Goal: Task Accomplishment & Management: Use online tool/utility

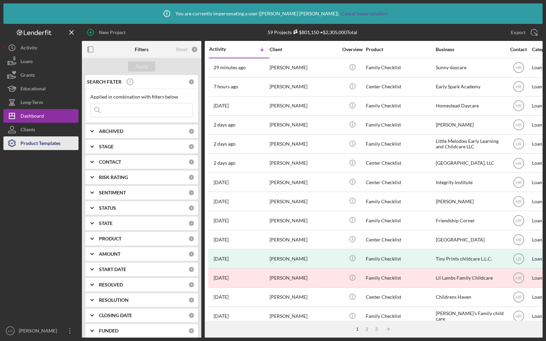
click at [28, 141] on div "Product Templates" at bounding box center [40, 144] width 40 height 15
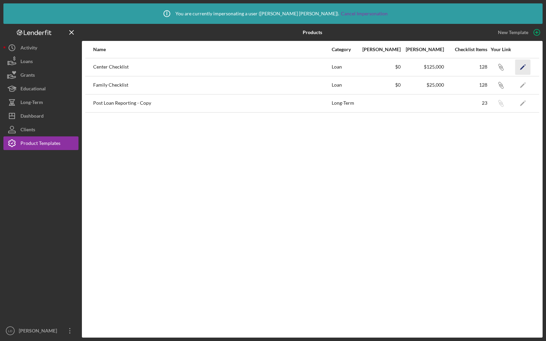
click at [518, 68] on icon "Icon/Edit" at bounding box center [523, 66] width 15 height 15
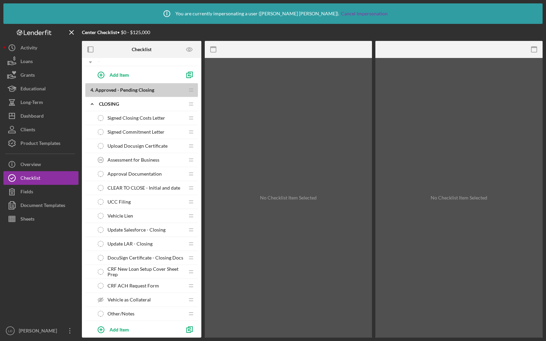
scroll to position [1340, 0]
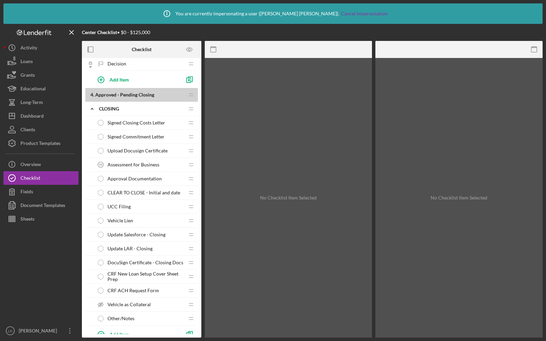
click at [138, 158] on div "Assessment for Business 35 Assessment for Business" at bounding box center [139, 165] width 90 height 14
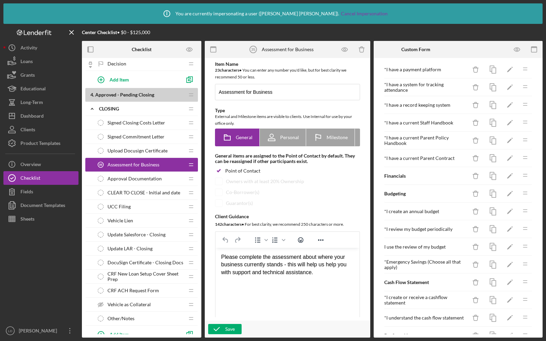
scroll to position [593, 0]
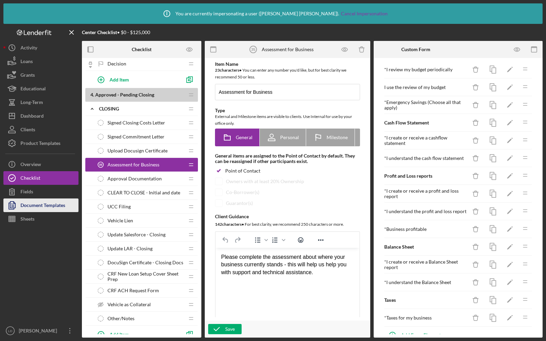
click at [29, 206] on div "Document Templates" at bounding box center [42, 206] width 45 height 15
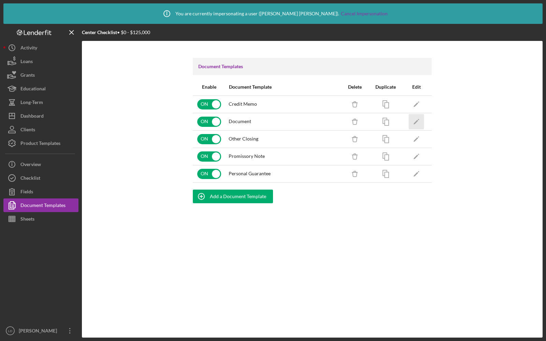
click at [418, 122] on icon "Icon/Edit" at bounding box center [416, 121] width 15 height 15
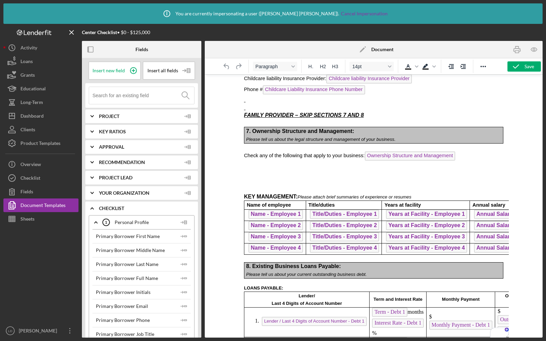
scroll to position [2630, 0]
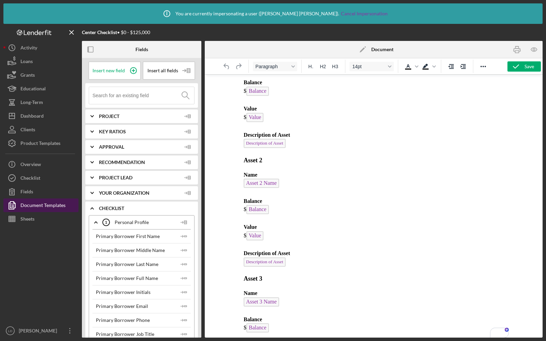
click at [30, 207] on div "Document Templates" at bounding box center [42, 206] width 45 height 15
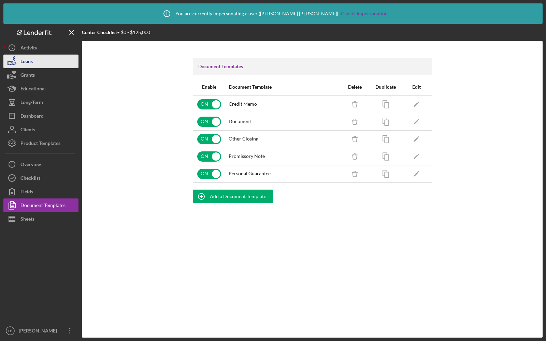
click at [32, 64] on div "Loans" at bounding box center [26, 62] width 12 height 15
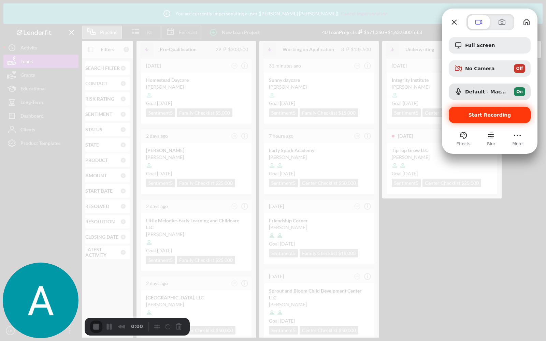
click at [473, 117] on span "Start Recording" at bounding box center [490, 114] width 43 height 5
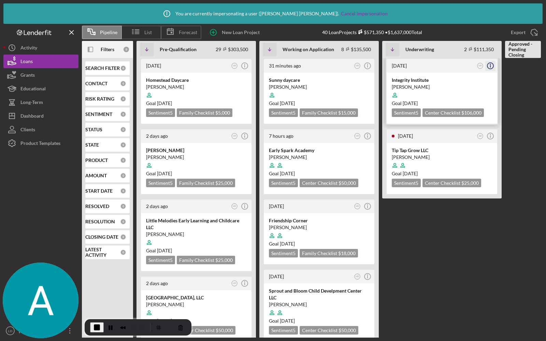
click at [492, 67] on icon "Icon/Info" at bounding box center [490, 65] width 17 height 17
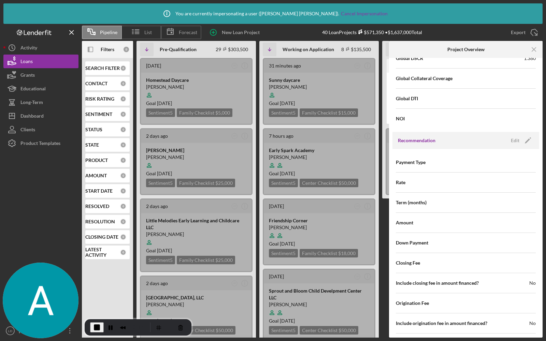
scroll to position [729, 0]
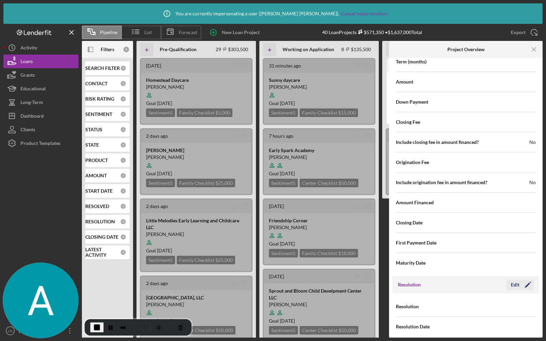
click at [513, 281] on div "Edit" at bounding box center [515, 285] width 9 height 10
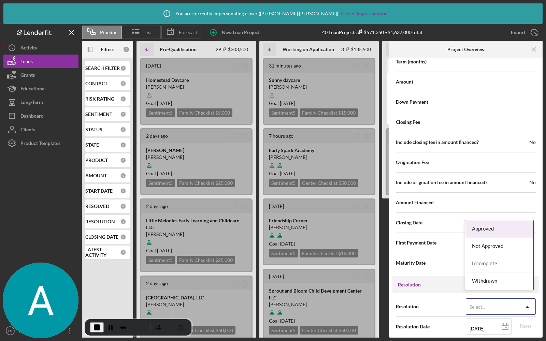
click at [481, 308] on div "Select..." at bounding box center [492, 307] width 53 height 16
click at [483, 229] on div "Approved" at bounding box center [499, 229] width 68 height 17
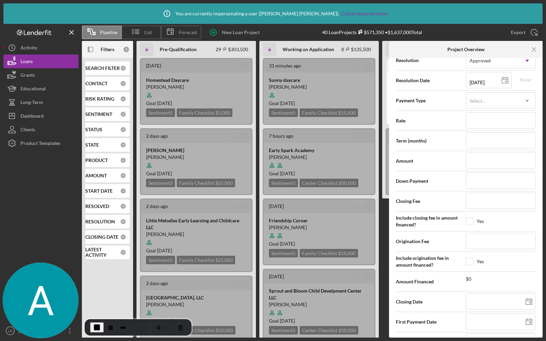
scroll to position [989, 0]
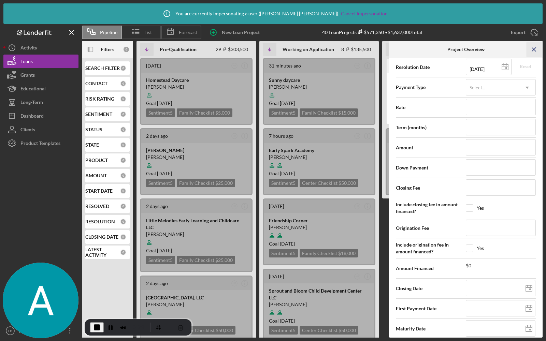
click at [534, 52] on icon "Icon/Menu Close" at bounding box center [534, 49] width 15 height 15
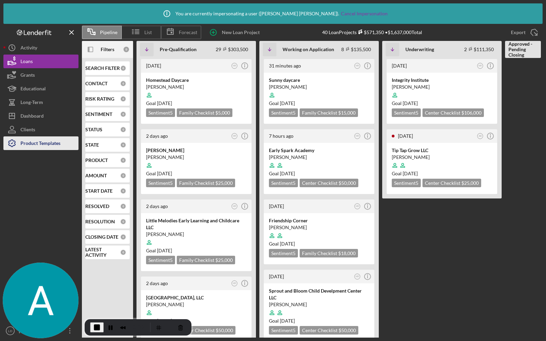
click at [38, 143] on div "Product Templates" at bounding box center [40, 144] width 40 height 15
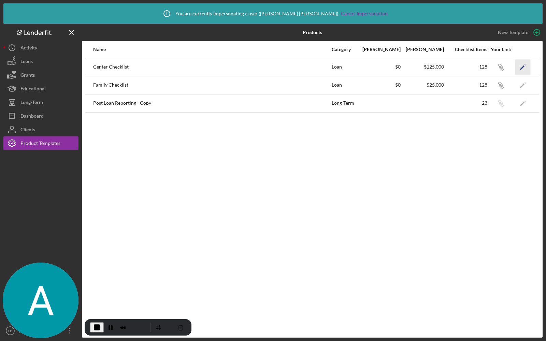
click at [524, 68] on icon "Icon/Edit" at bounding box center [523, 66] width 15 height 15
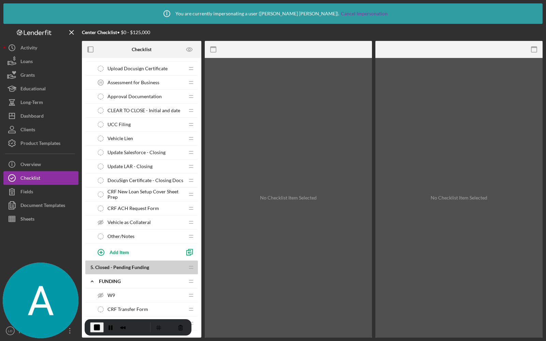
scroll to position [1439, 0]
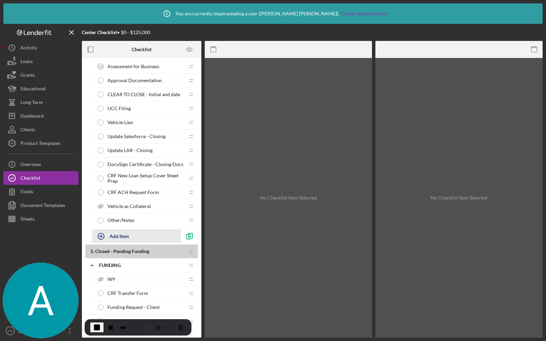
click at [108, 228] on icon "button" at bounding box center [101, 236] width 17 height 17
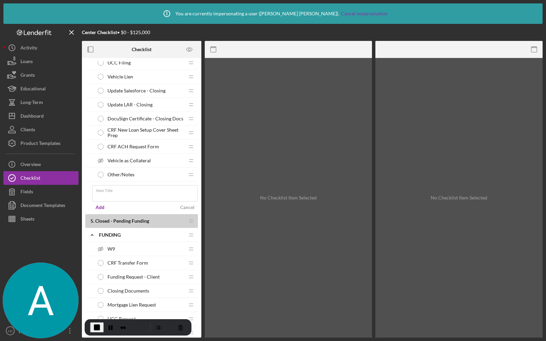
scroll to position [1515, 0]
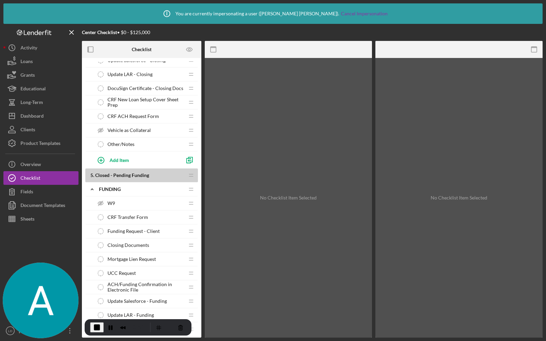
click at [133, 229] on span "Funding Request - Client" at bounding box center [134, 231] width 52 height 5
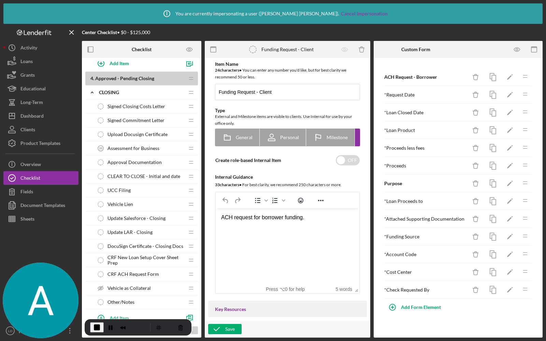
scroll to position [1390, 0]
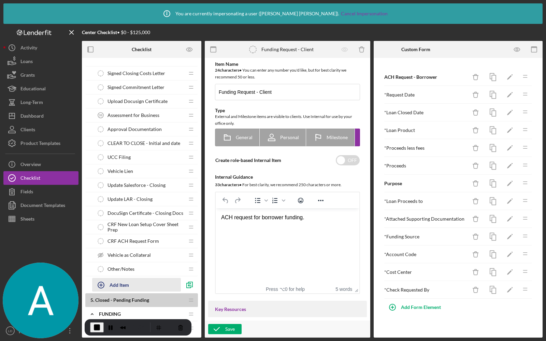
click at [117, 279] on div "Add Item" at bounding box center [119, 285] width 19 height 13
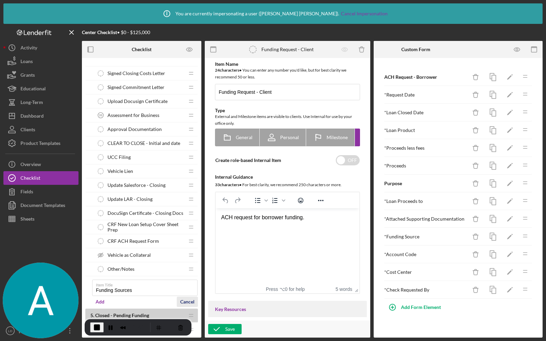
type input "Funding Sources"
click at [183, 297] on div "Cancel" at bounding box center [187, 302] width 14 height 10
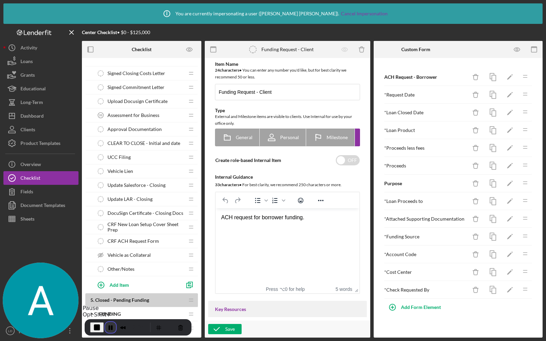
click at [109, 326] on button "Pause Recording" at bounding box center [110, 327] width 11 height 11
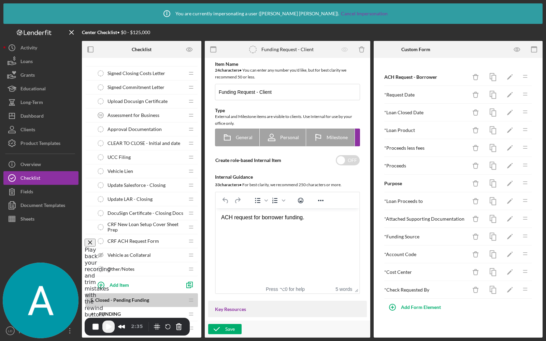
click at [109, 328] on span "Play Recording" at bounding box center [108, 327] width 8 height 8
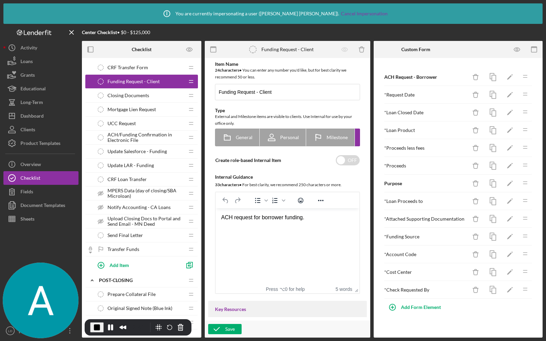
scroll to position [1636, 0]
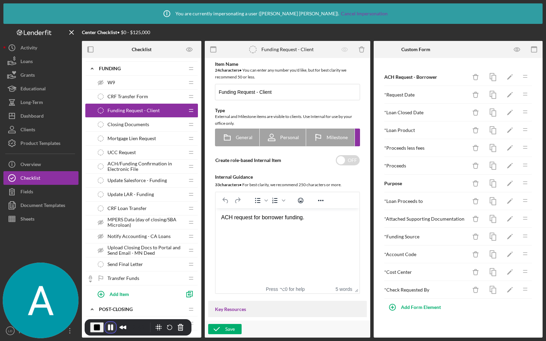
click at [110, 325] on button "Pause Recording" at bounding box center [110, 327] width 11 height 11
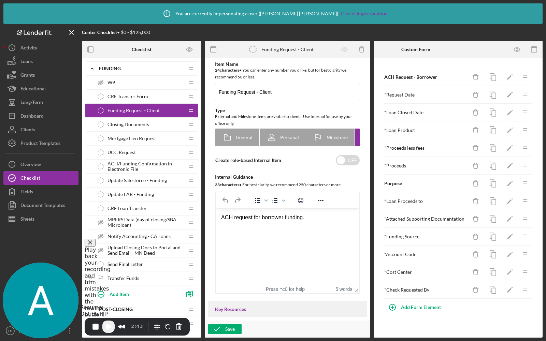
click at [110, 324] on span "Play Recording" at bounding box center [108, 327] width 8 height 8
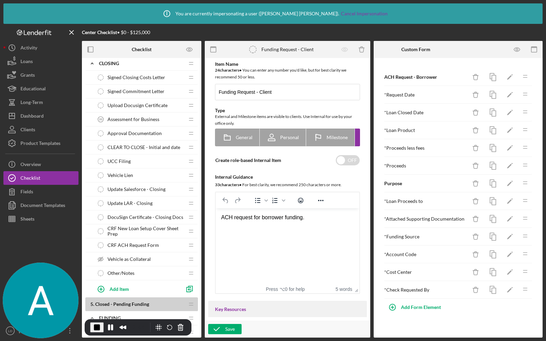
scroll to position [1369, 0]
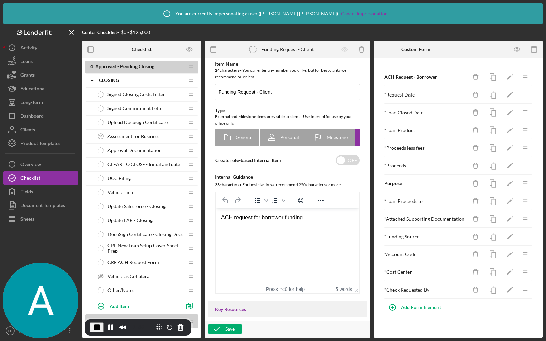
click at [142, 134] on span "Assessment for Business" at bounding box center [134, 136] width 52 height 5
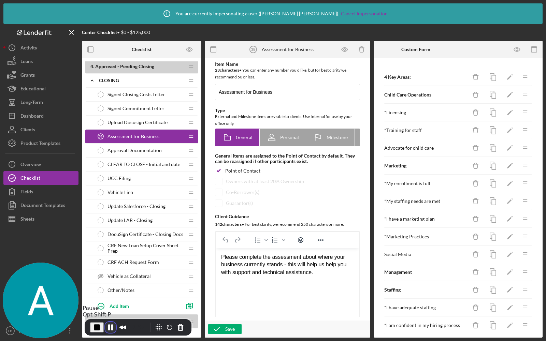
click at [108, 326] on button "Pause Recording" at bounding box center [110, 327] width 11 height 11
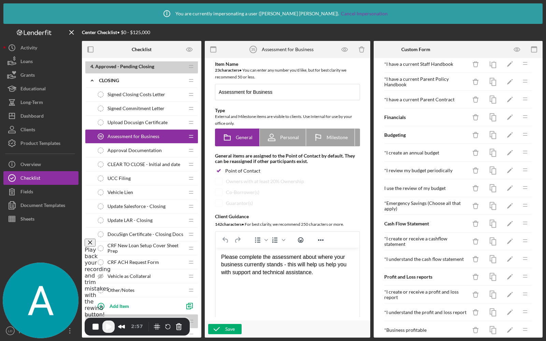
scroll to position [458, 0]
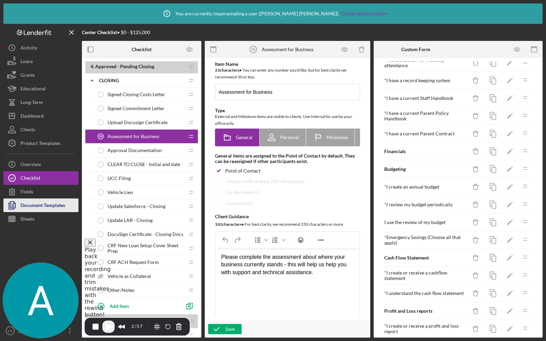
click at [36, 206] on div "Document Templates" at bounding box center [42, 206] width 45 height 15
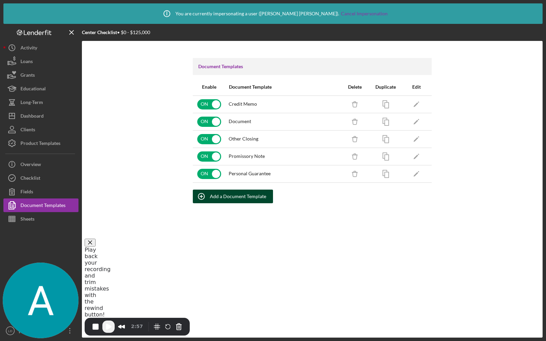
click at [211, 195] on div "Add a Document Template" at bounding box center [238, 197] width 56 height 14
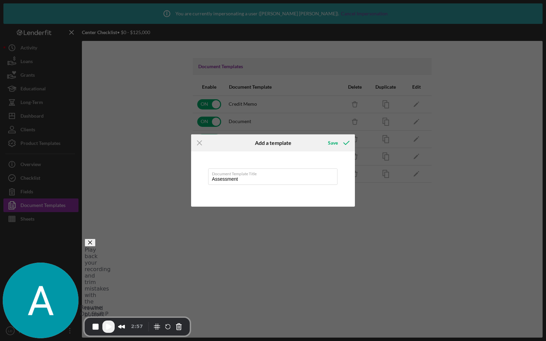
type input "Assessment"
click at [110, 326] on span "Play Recording" at bounding box center [108, 327] width 8 height 8
click at [201, 144] on line at bounding box center [199, 143] width 4 height 4
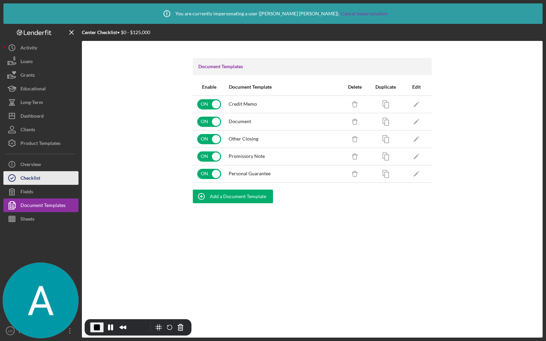
click at [23, 178] on div "Checklist" at bounding box center [30, 178] width 20 height 15
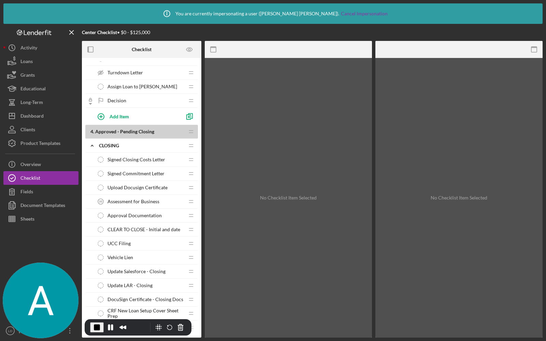
scroll to position [1305, 0]
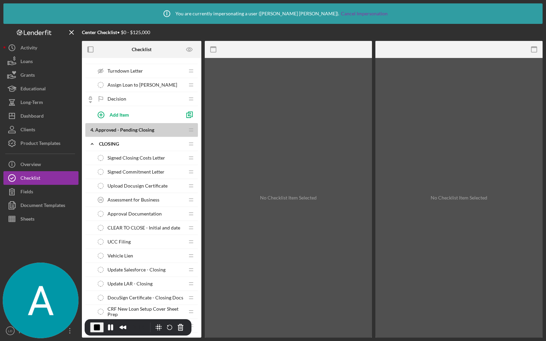
click at [141, 197] on span "Assessment for Business" at bounding box center [134, 199] width 52 height 5
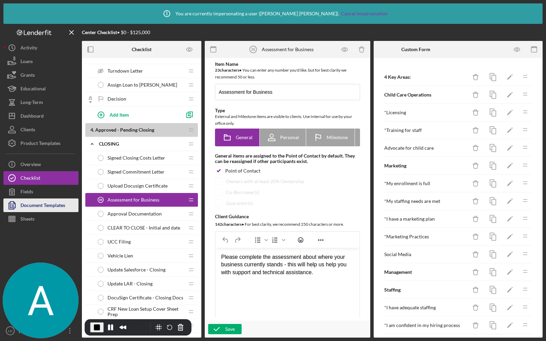
click at [42, 208] on div "Document Templates" at bounding box center [42, 206] width 45 height 15
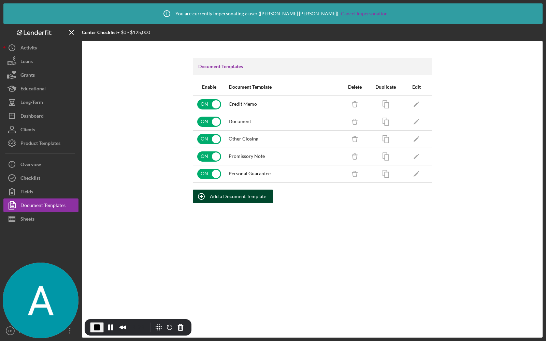
click at [233, 195] on div "Add a Document Template" at bounding box center [238, 197] width 56 height 14
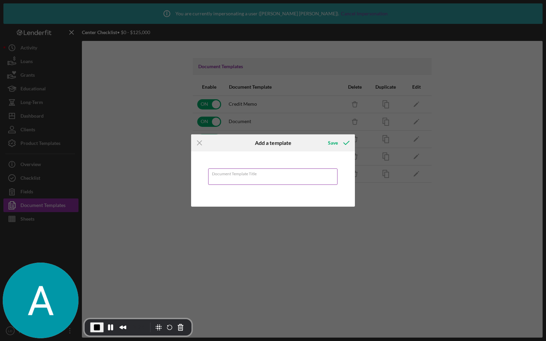
click at [225, 180] on input "Document Template Title" at bounding box center [272, 177] width 129 height 16
type input "Assessment for Business"
click at [331, 141] on div "Save" at bounding box center [333, 143] width 10 height 14
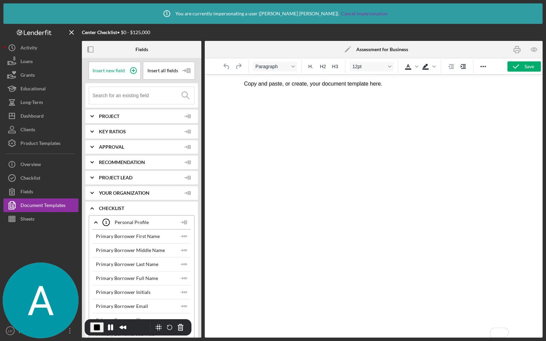
click at [344, 50] on icon "Icon/Edit" at bounding box center [347, 49] width 17 height 17
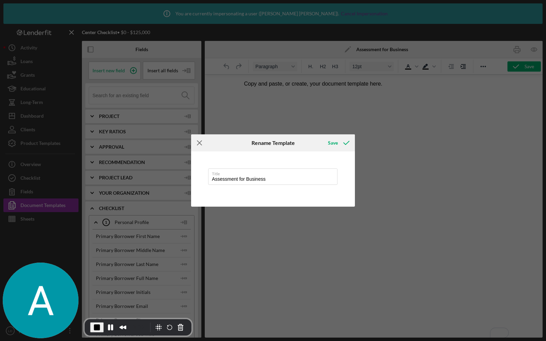
click at [202, 145] on line at bounding box center [199, 143] width 4 height 4
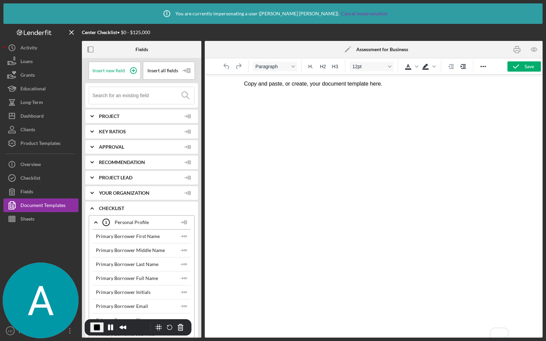
click at [257, 83] on p "Copy and paste, or create, your document template here." at bounding box center [373, 84] width 259 height 8
click at [119, 96] on input at bounding box center [144, 95] width 102 height 17
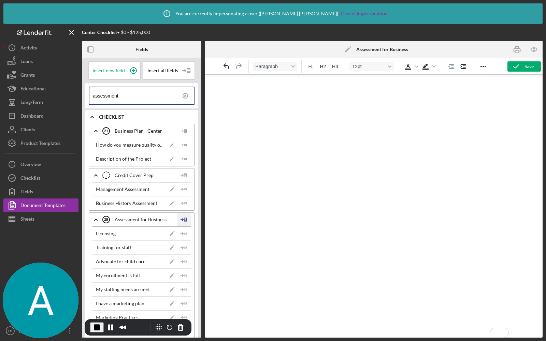
type input "assessment"
click at [182, 219] on polyline at bounding box center [183, 220] width 2 height 2
click at [192, 248] on div "Insert Table" at bounding box center [195, 251] width 31 height 14
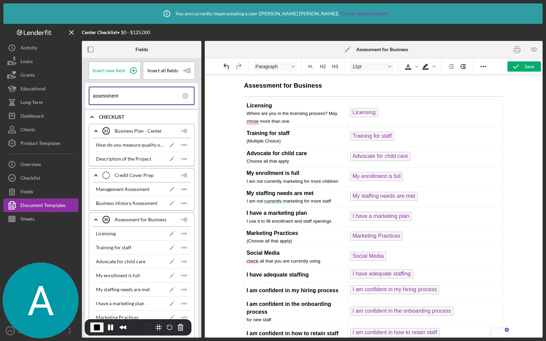
click at [340, 86] on h3 "Assessment for Business" at bounding box center [373, 85] width 259 height 9
click at [124, 106] on div "assessment" at bounding box center [141, 95] width 113 height 25
click at [122, 102] on input "assessment" at bounding box center [143, 95] width 101 height 17
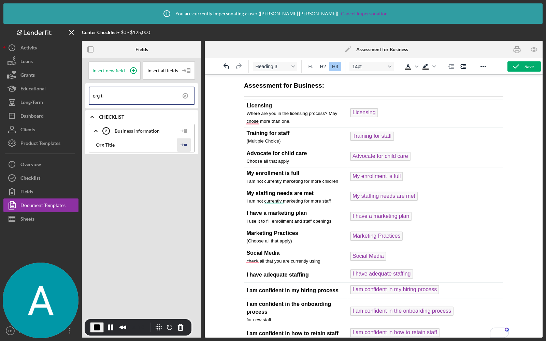
type input "org ti"
click at [187, 144] on polygon "button" at bounding box center [185, 144] width 2 height 1
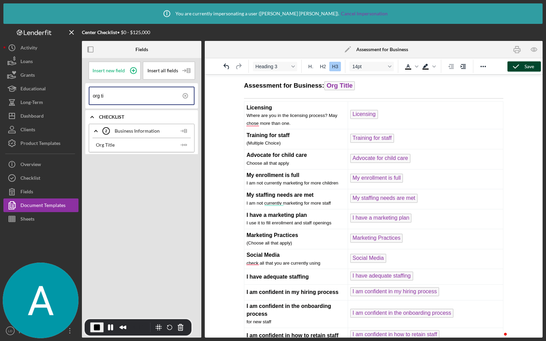
click at [525, 67] on div "Save" at bounding box center [530, 66] width 10 height 10
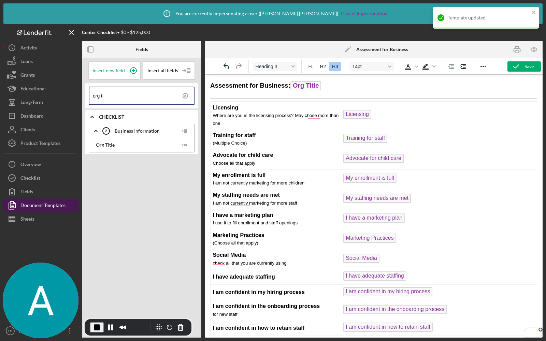
click at [39, 205] on div "Document Templates" at bounding box center [42, 206] width 45 height 15
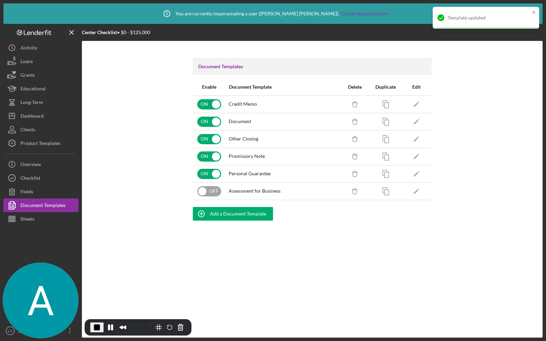
click at [216, 190] on input "checkbox" at bounding box center [209, 191] width 24 height 10
checkbox input "true"
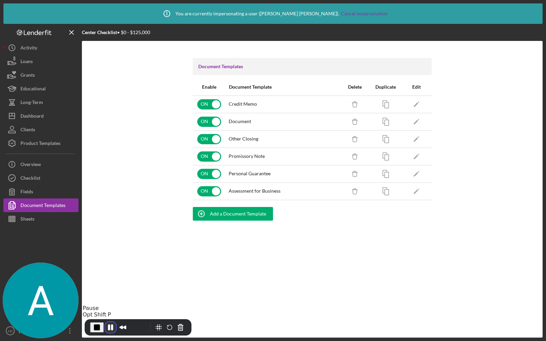
click at [109, 325] on button "Pause Recording" at bounding box center [110, 327] width 11 height 11
